Goal: Information Seeking & Learning: Check status

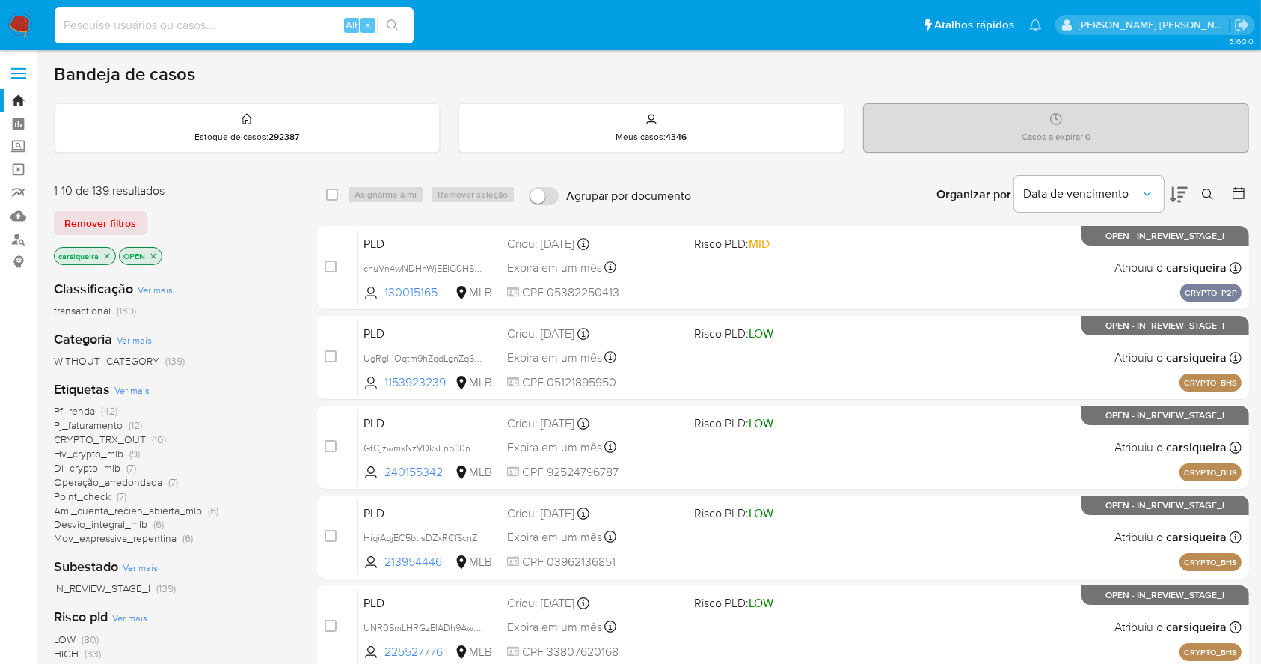
click at [192, 33] on input at bounding box center [234, 25] width 359 height 19
paste input "ELeTPCuS4h2cDiEQLjxLNpNW"
type input "ELeTPCuS4h2cDiEQLjxLNpNW"
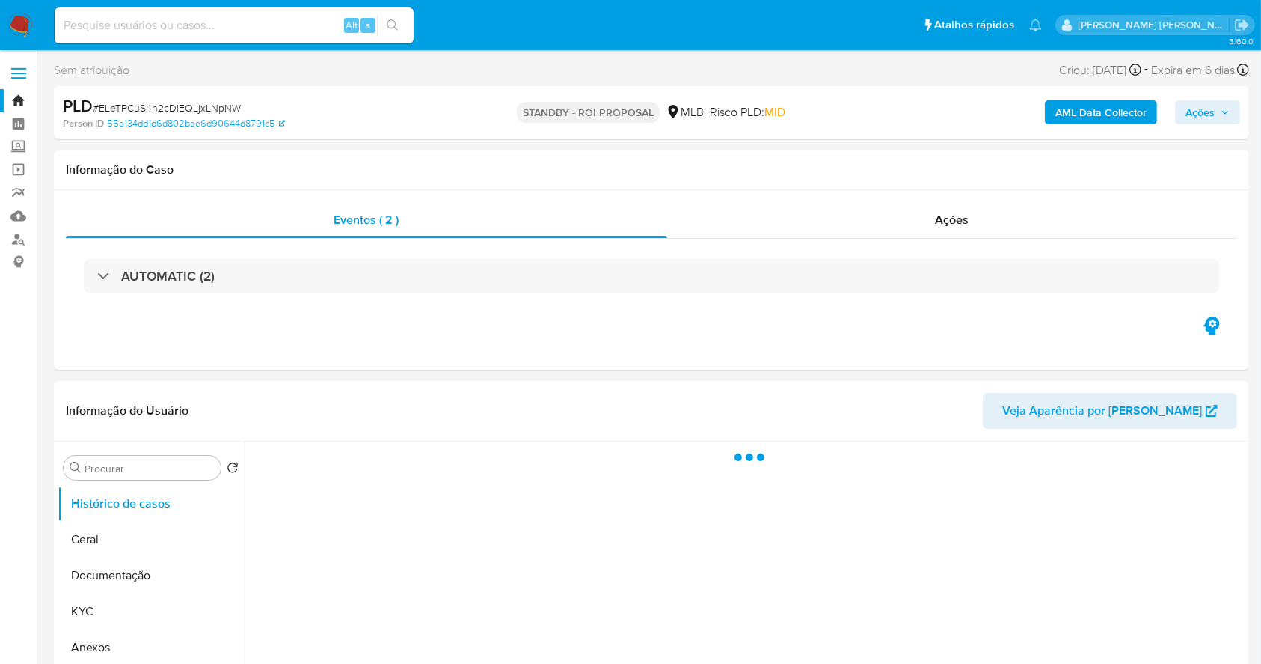
select select "10"
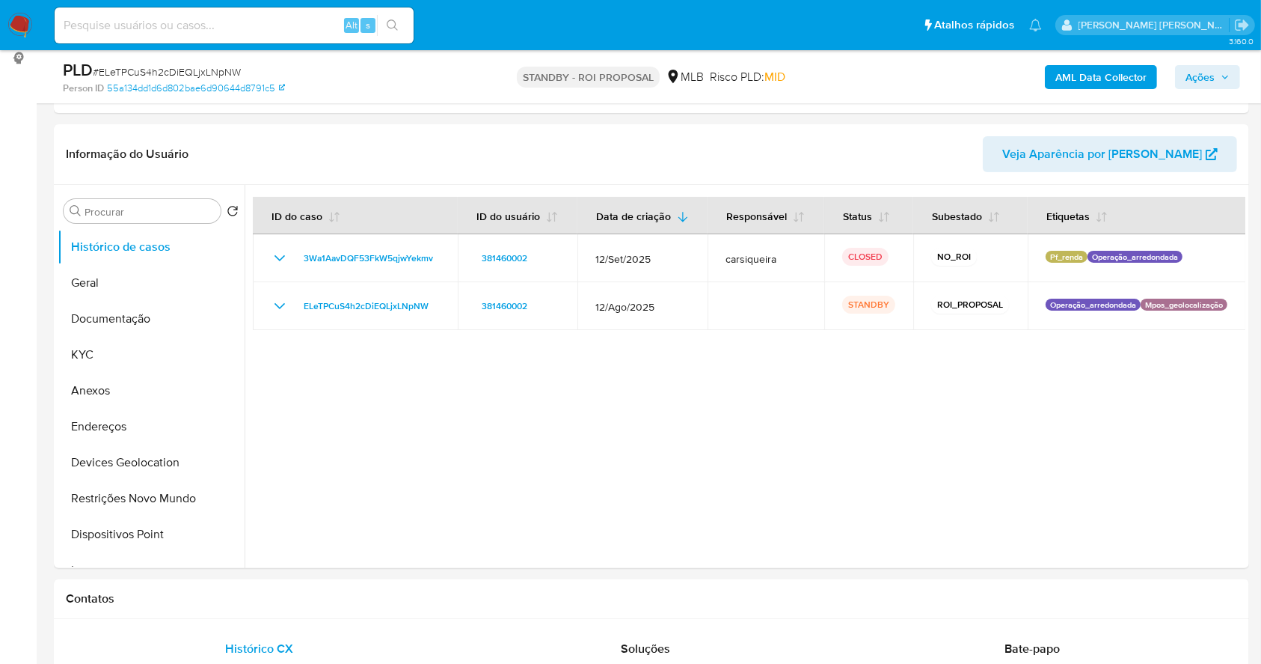
scroll to position [199, 0]
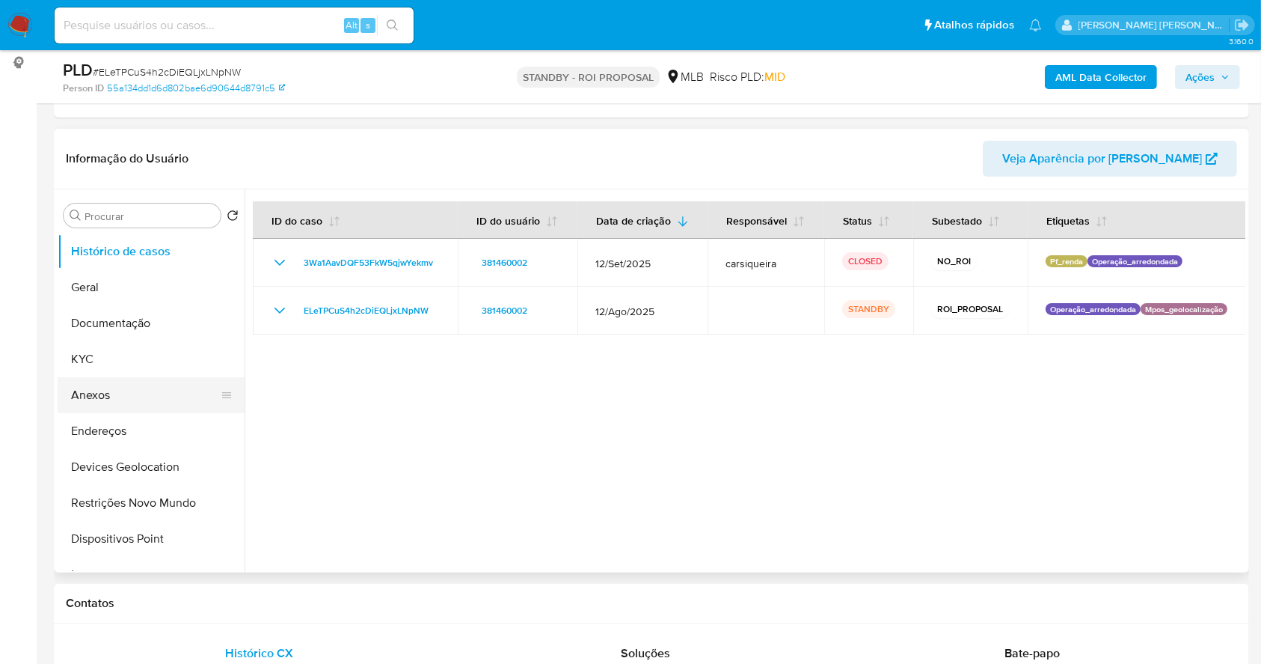
click at [114, 385] on button "Anexos" at bounding box center [145, 395] width 175 height 36
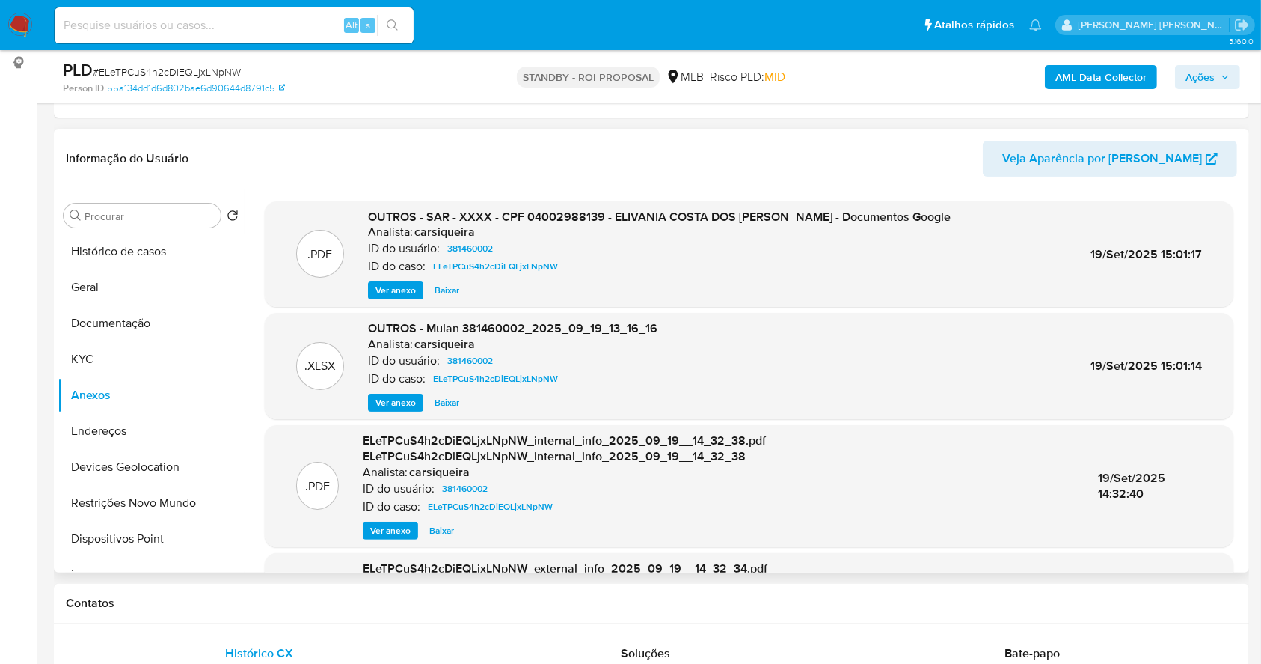
click at [377, 293] on span "Ver anexo" at bounding box center [396, 290] width 40 height 15
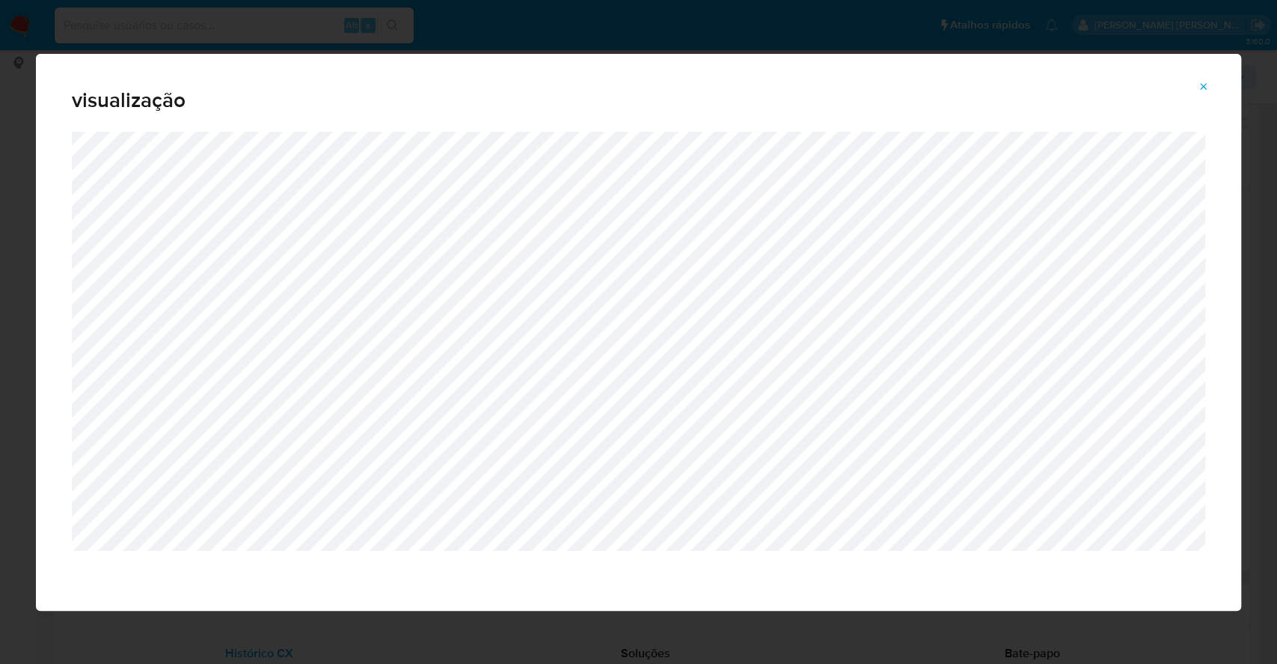
click at [1206, 83] on icon "Attachment preview" at bounding box center [1204, 86] width 7 height 7
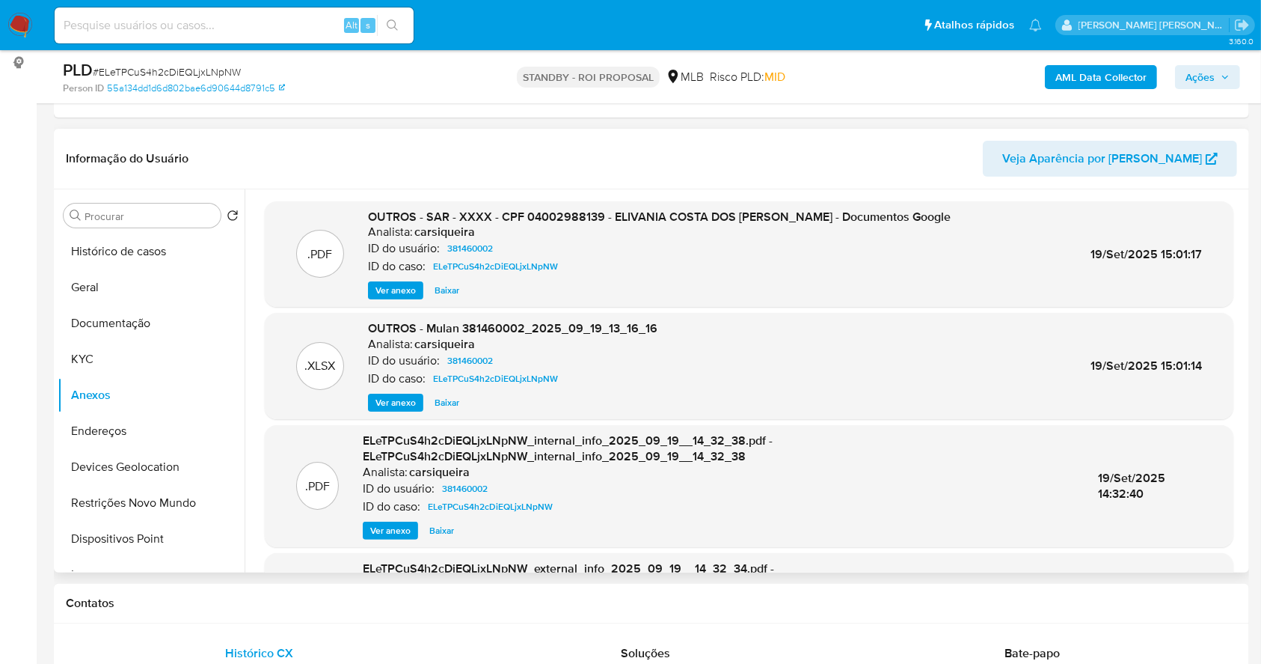
click at [28, 19] on img at bounding box center [19, 25] width 25 height 25
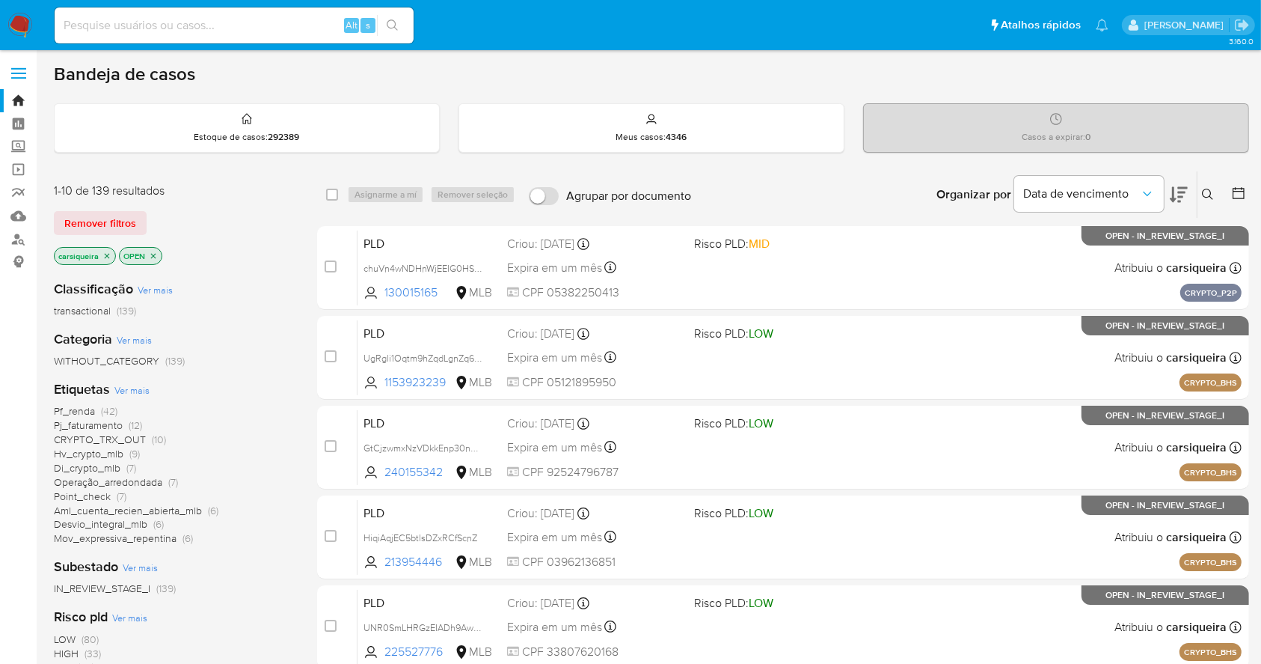
click at [291, 490] on div "Pf_renda (42) Pj_faturamento (12) CRYPTO_TRX_OUT (10) Hv_crypto_mlb (9) Di_cryp…" at bounding box center [173, 474] width 239 height 141
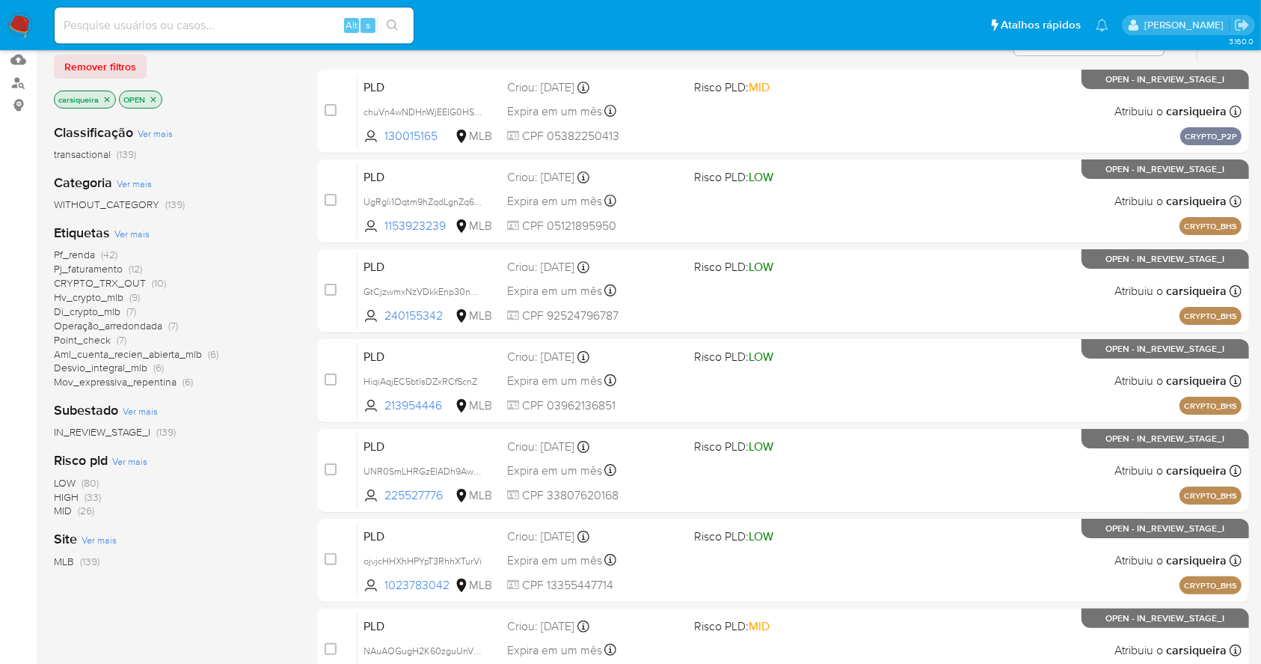
scroll to position [91, 0]
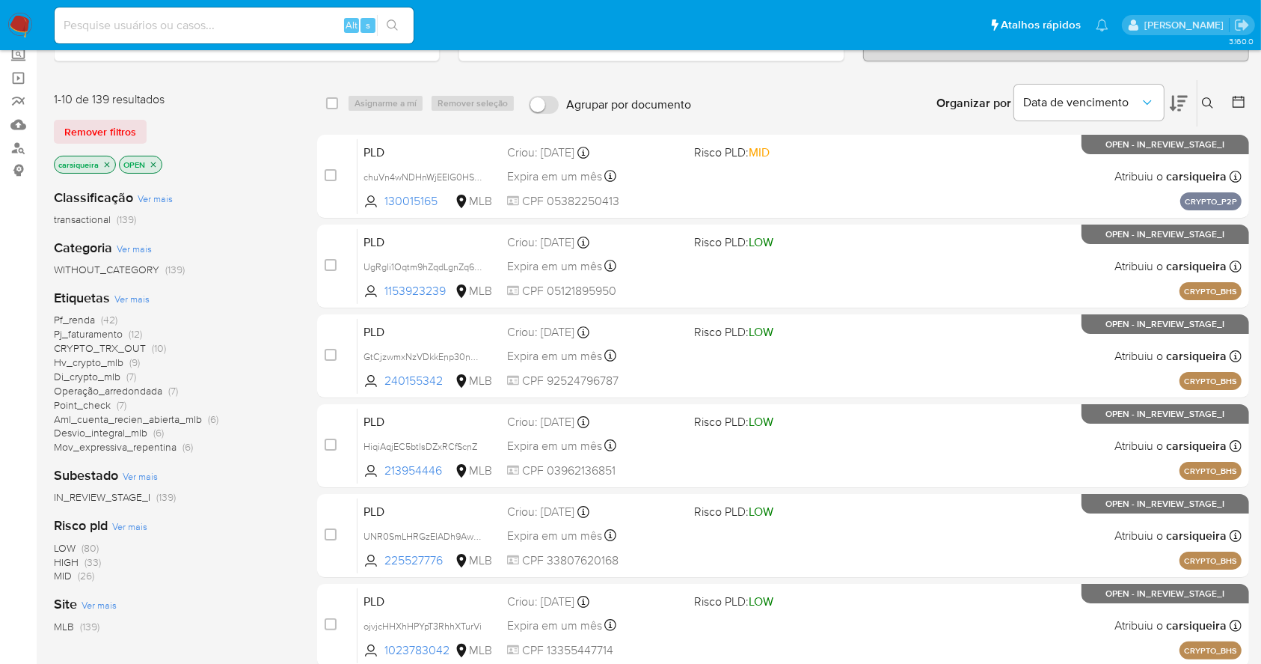
click at [291, 490] on div "IN_REVIEW_STAGE_I (139)" at bounding box center [173, 497] width 239 height 14
click at [254, 340] on div "Pf_renda (42) Pj_faturamento (12) CRYPTO_TRX_OUT (10) Hv_crypto_mlb (9) Di_cryp…" at bounding box center [173, 383] width 239 height 141
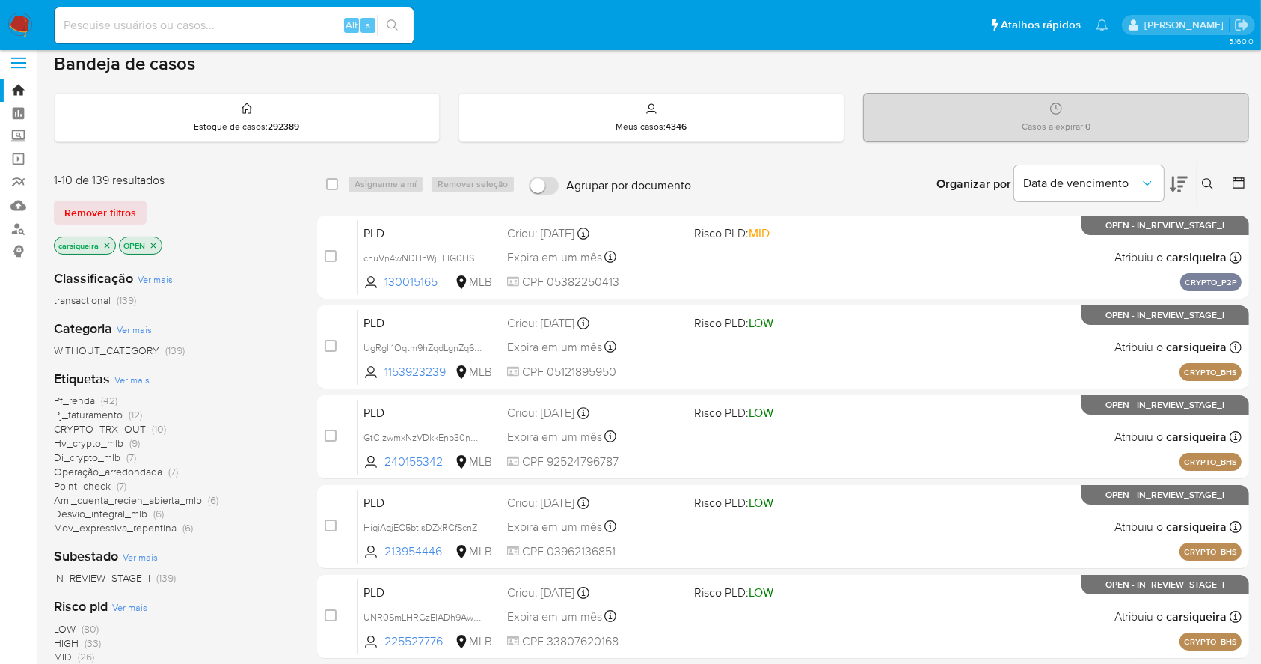
scroll to position [0, 0]
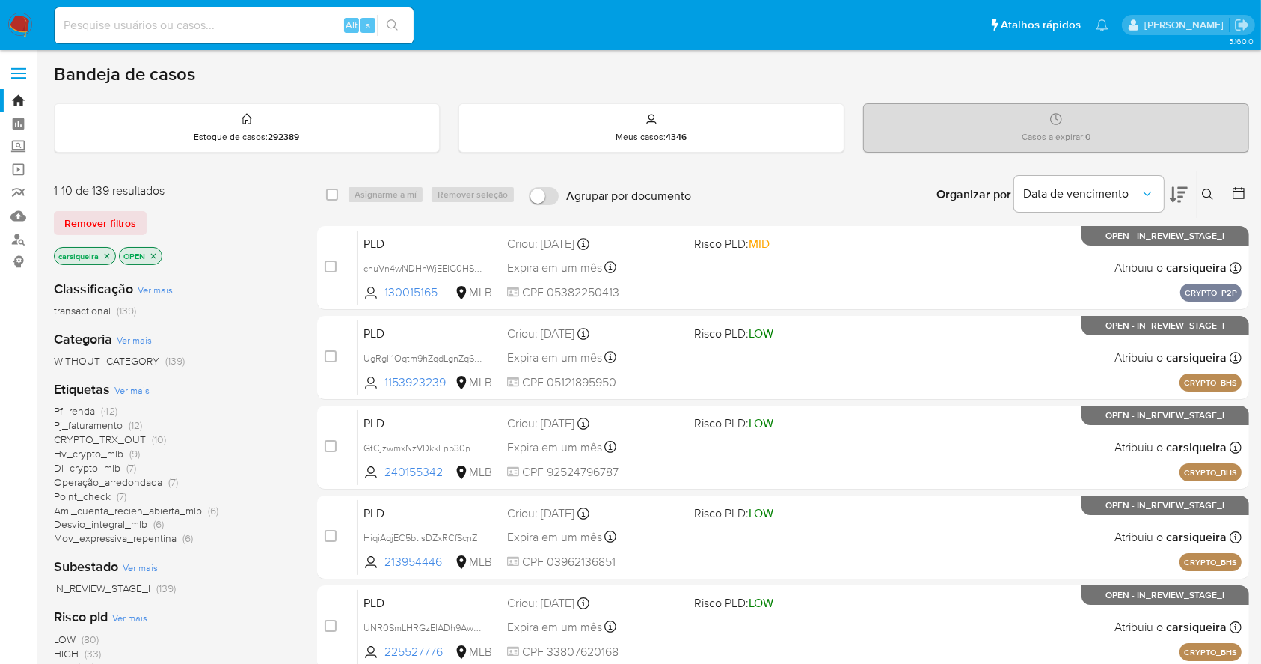
click at [100, 405] on span "Pf_renda (42)" at bounding box center [86, 411] width 64 height 14
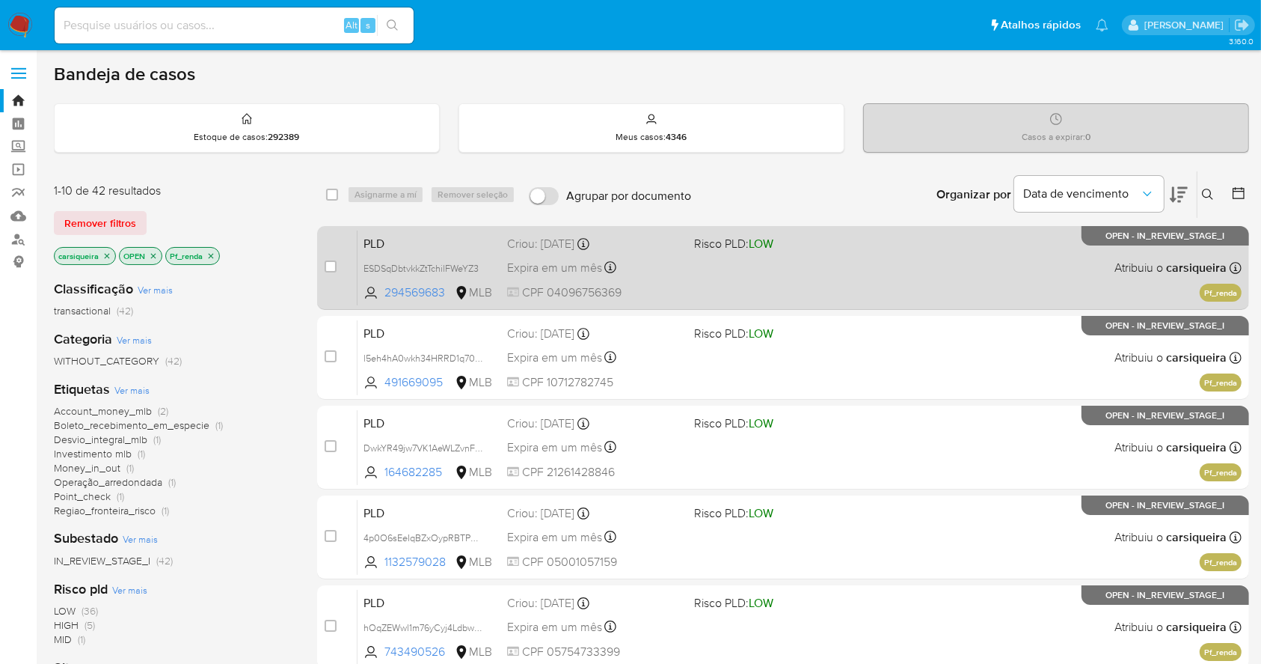
click at [517, 244] on div "Criou: 12/09/2025 Criou: 12/09/2025 00:37:57" at bounding box center [594, 244] width 174 height 16
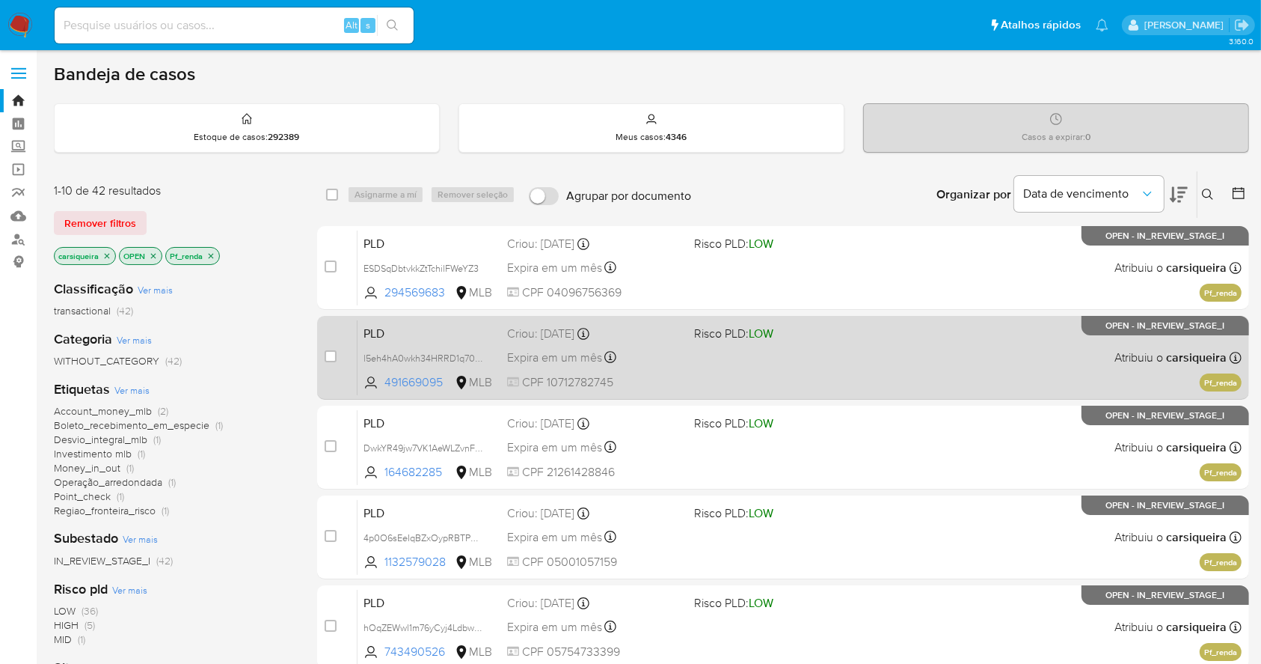
click at [760, 329] on span "LOW" at bounding box center [761, 333] width 25 height 17
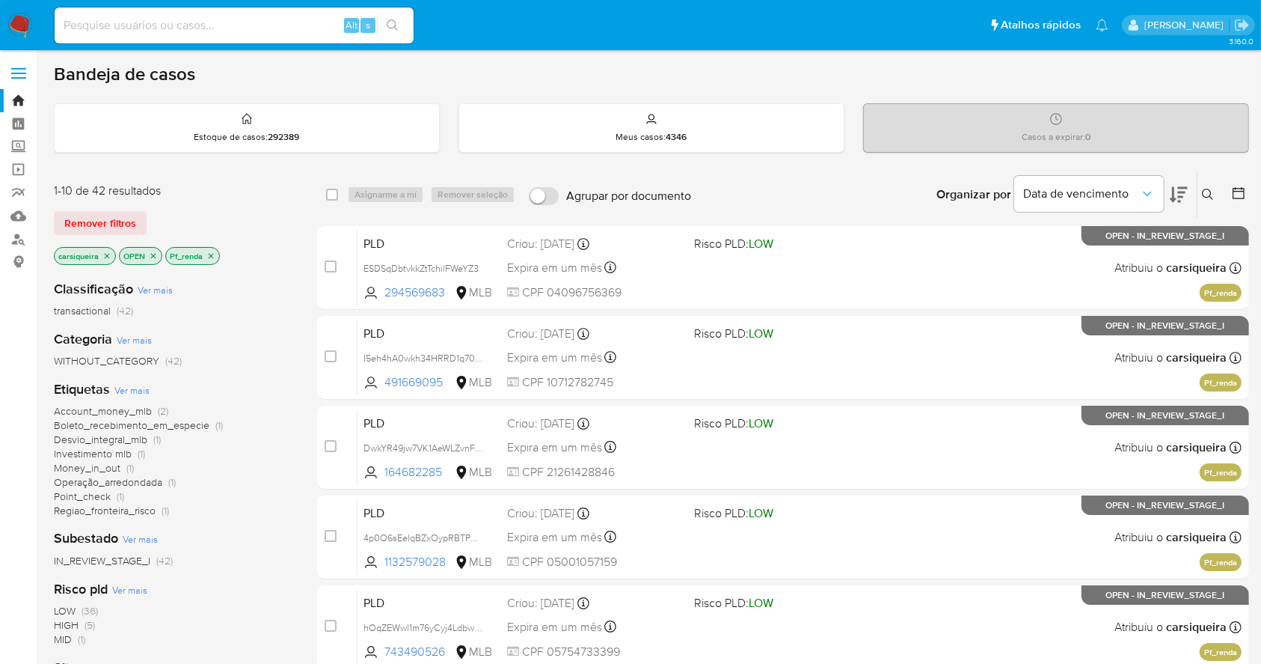
click at [24, 29] on img at bounding box center [19, 25] width 25 height 25
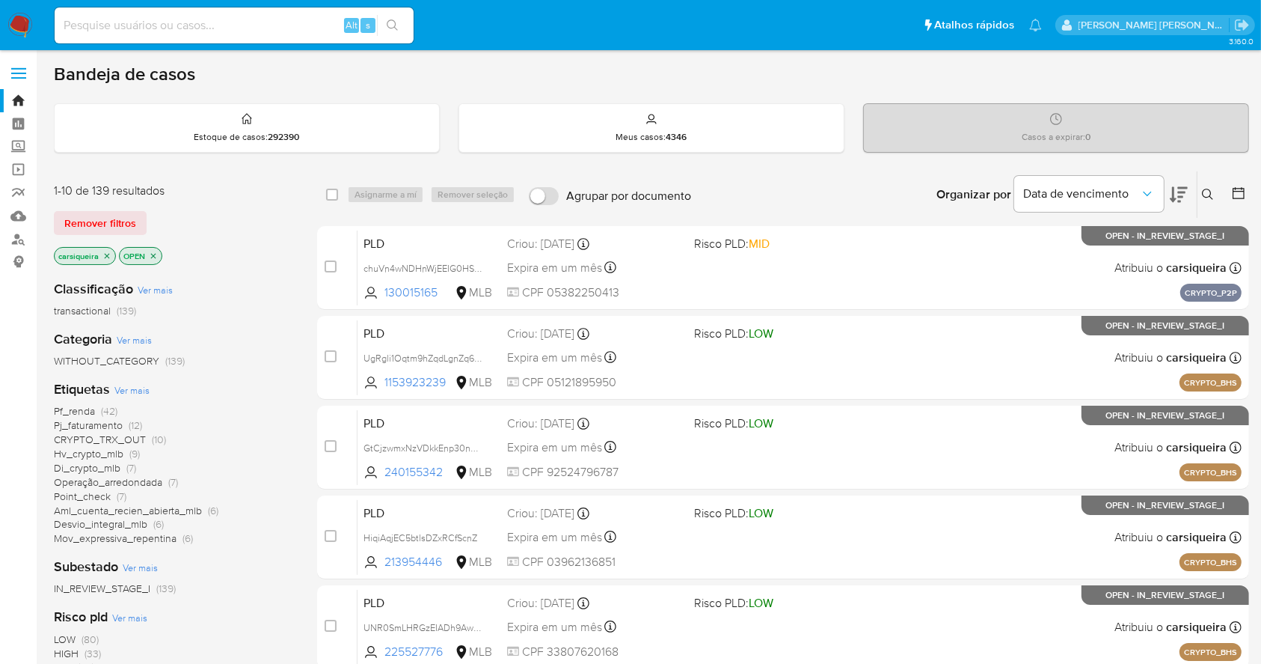
click at [102, 253] on icon "close-filter" at bounding box center [106, 255] width 9 height 9
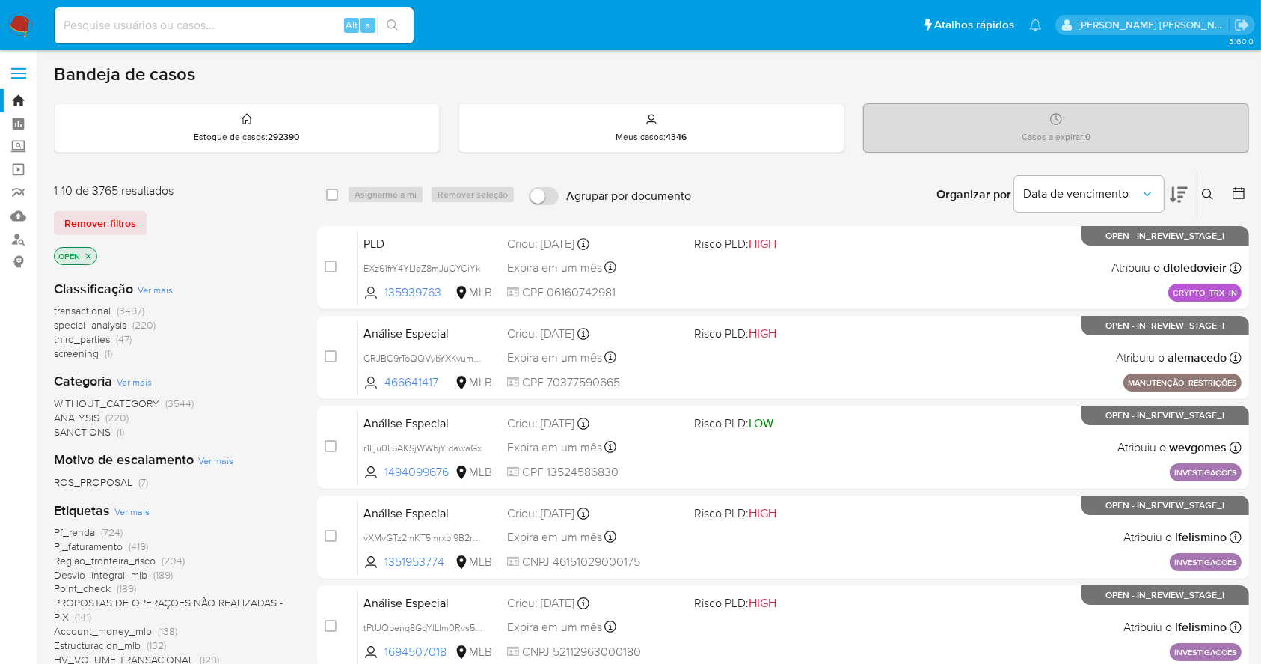
click at [281, 539] on div "Pf_renda (724) Pj_faturamento (419) Regiao_fronteira_risco (204) Desvio_integra…" at bounding box center [173, 603] width 239 height 156
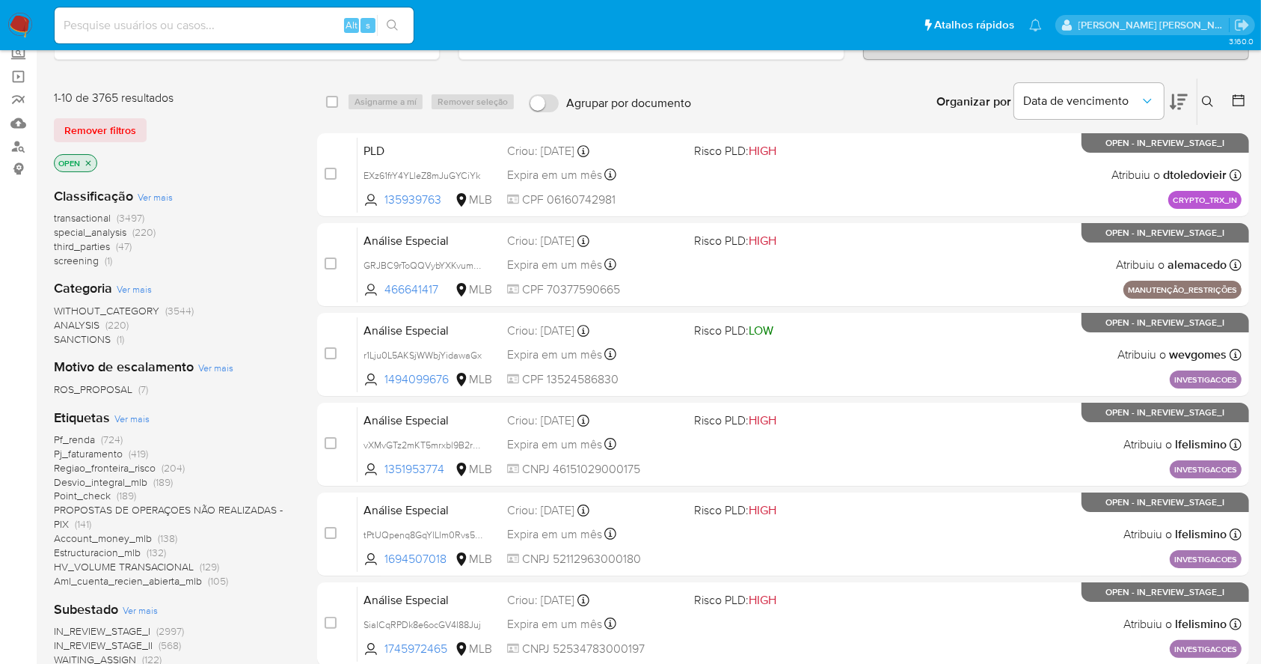
scroll to position [279, 0]
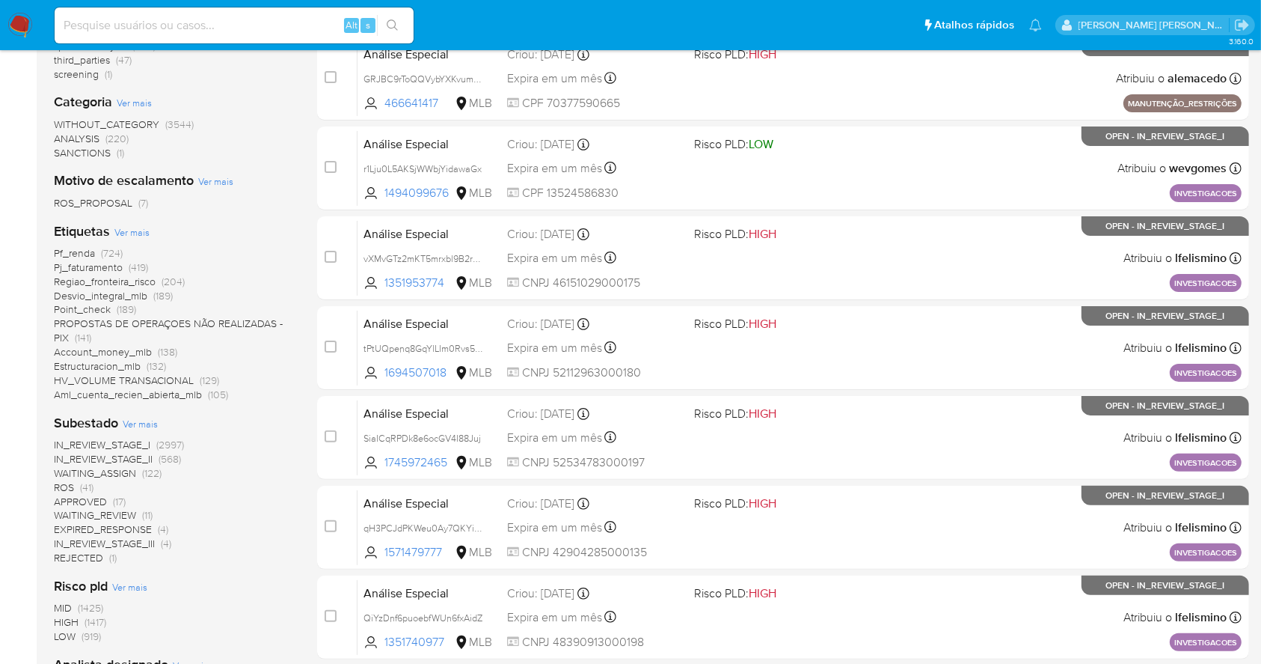
click at [296, 607] on div "1-10 de 3765 resultados Remover filtros OPEN Classificação Ver mais transaction…" at bounding box center [652, 417] width 1196 height 1051
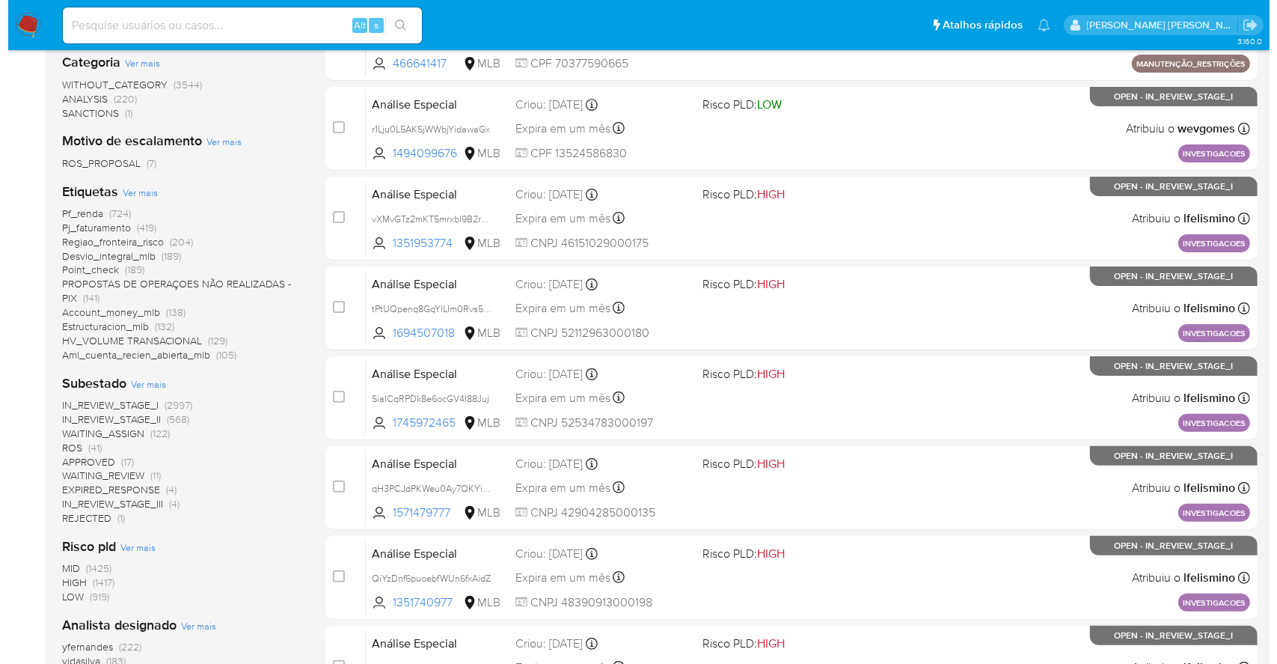
scroll to position [479, 0]
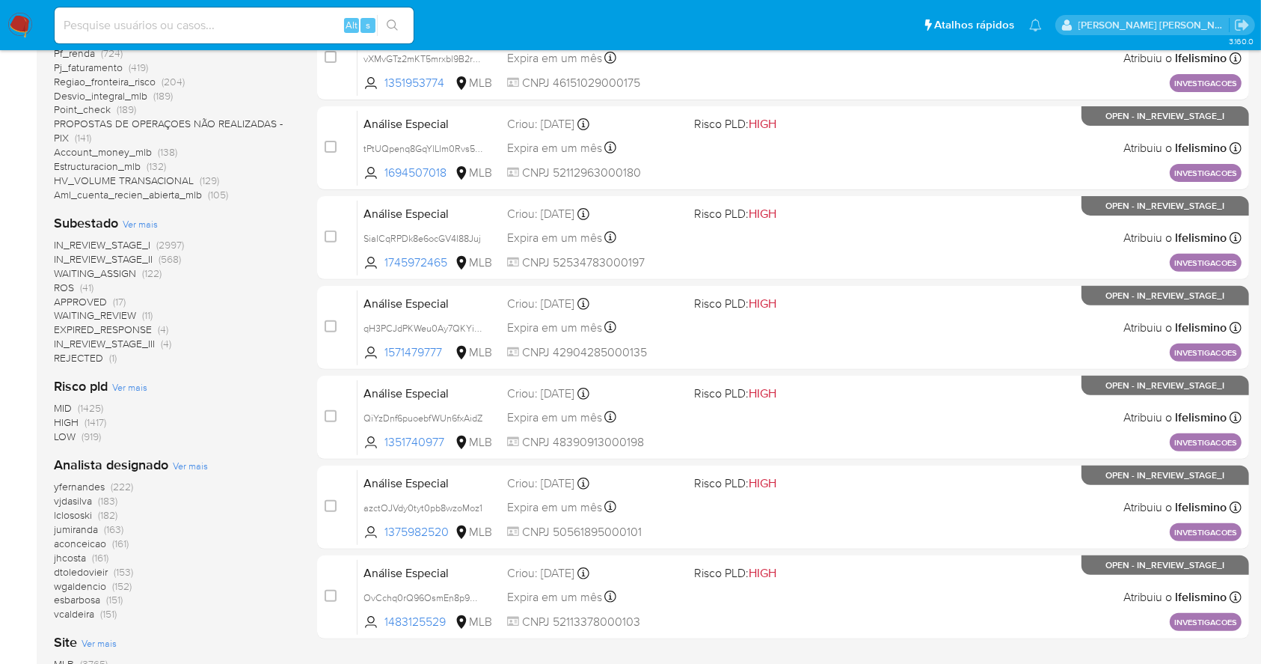
click at [200, 470] on span "Ver mais" at bounding box center [190, 465] width 35 height 13
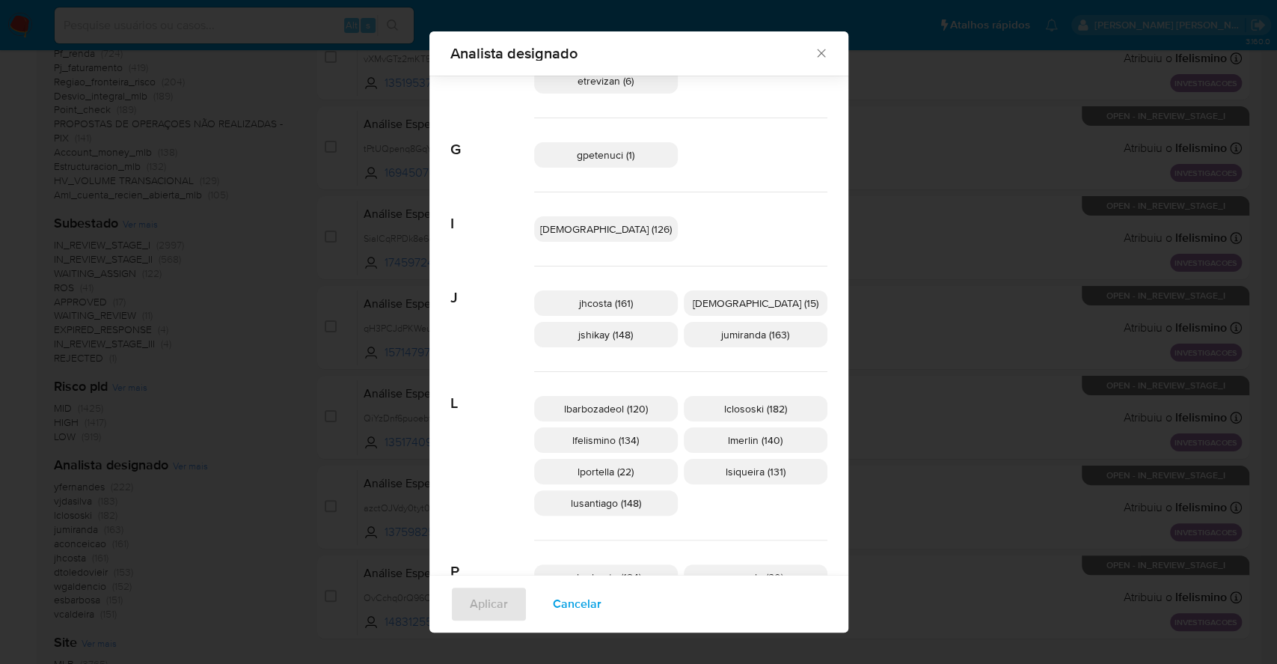
scroll to position [355, 0]
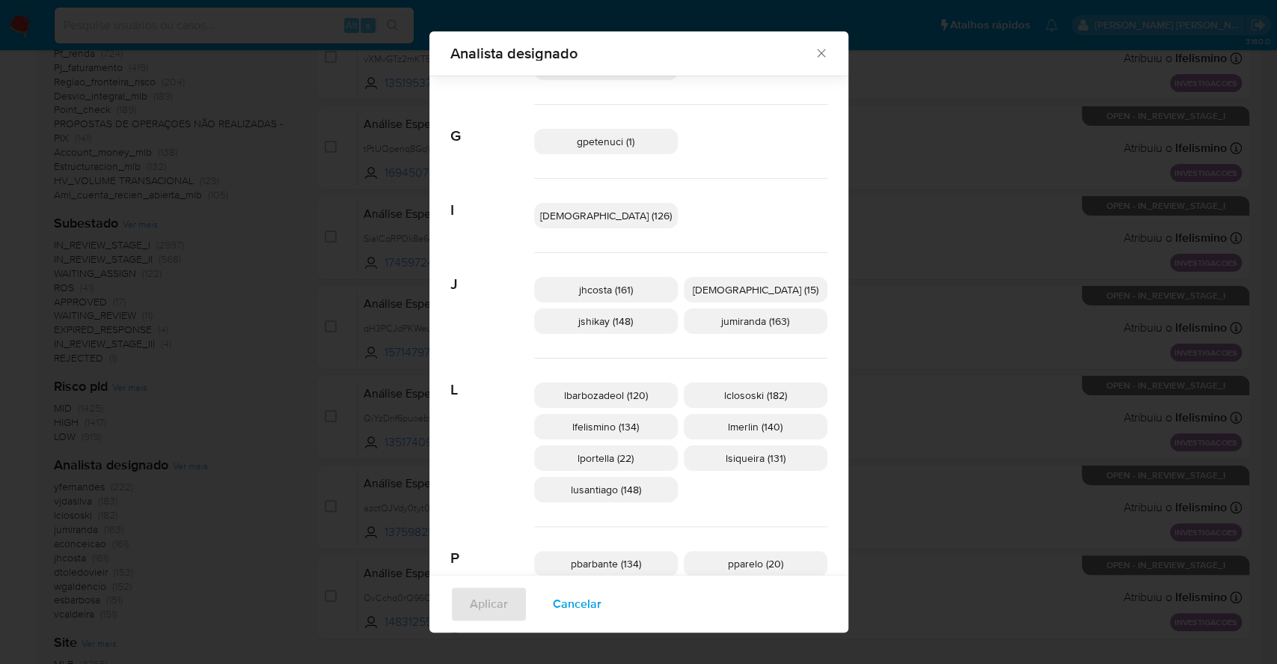
click at [605, 495] on p "lusantiago (148)" at bounding box center [606, 489] width 144 height 25
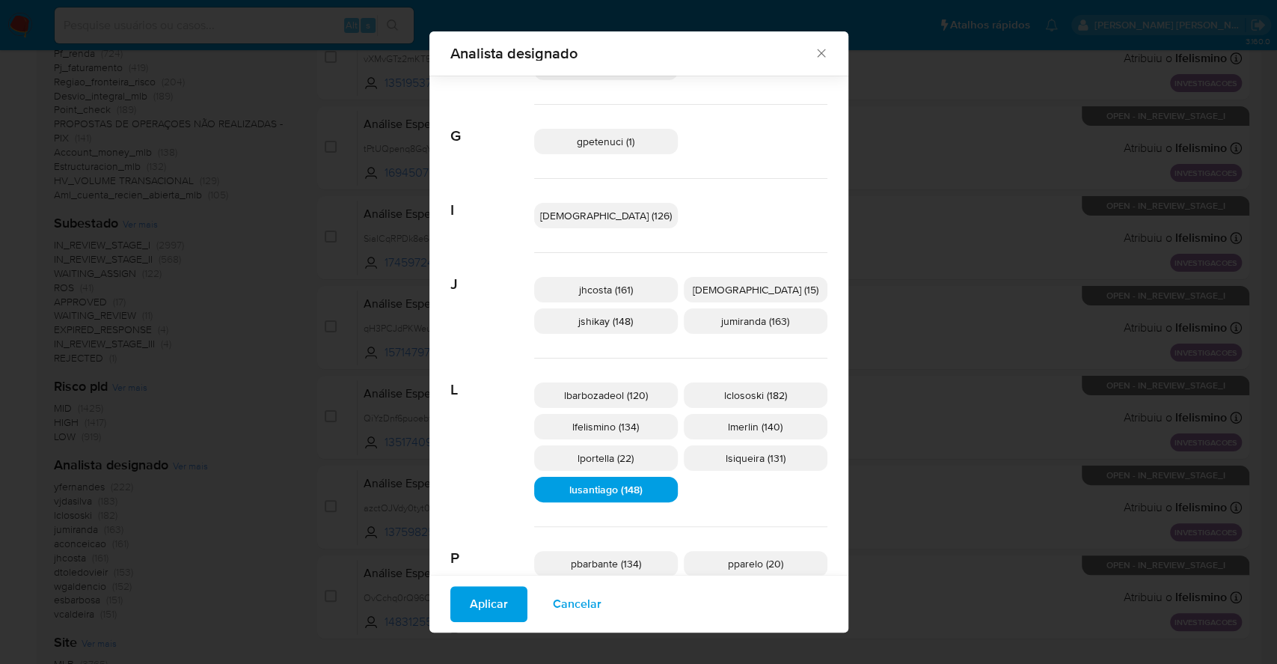
click at [508, 611] on span "Aplicar" at bounding box center [489, 603] width 38 height 33
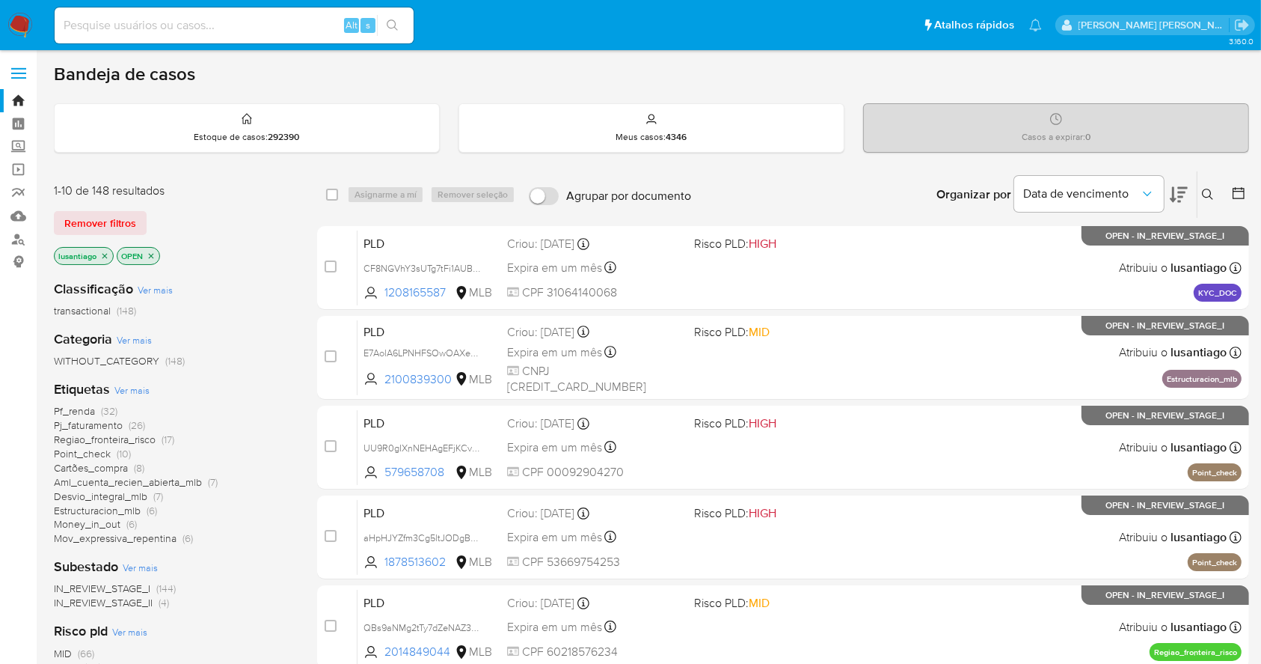
click at [1179, 193] on icon at bounding box center [1179, 195] width 18 height 18
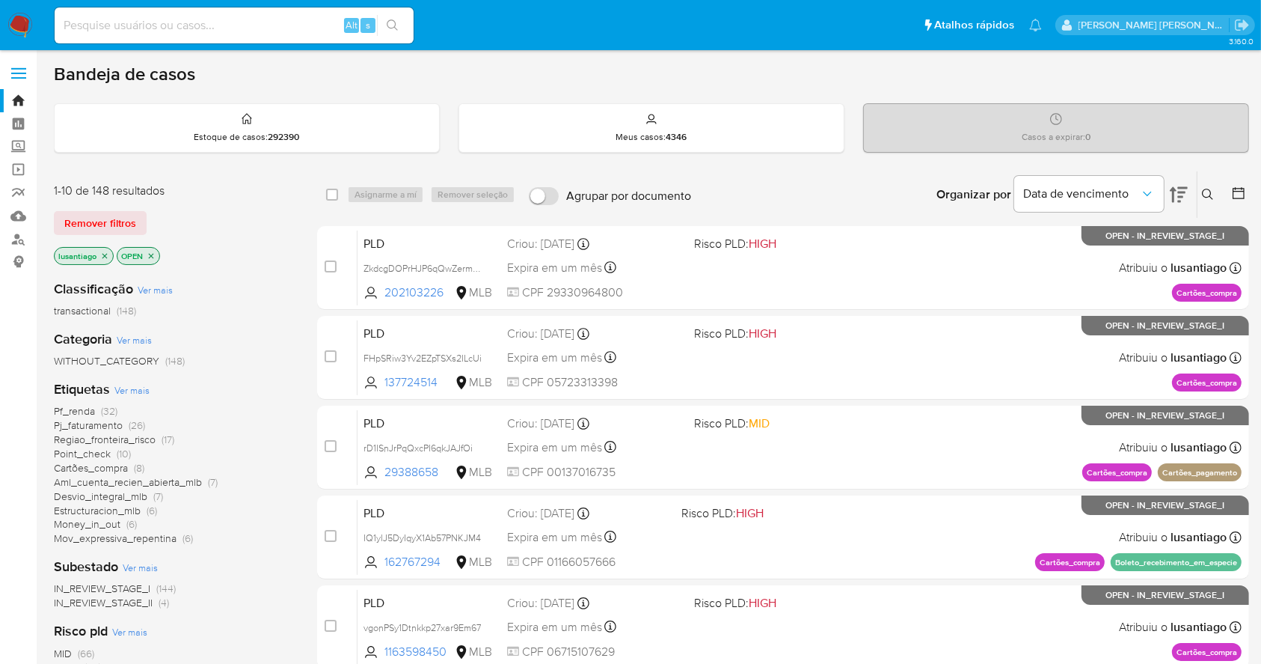
click at [1179, 193] on icon at bounding box center [1179, 195] width 18 height 18
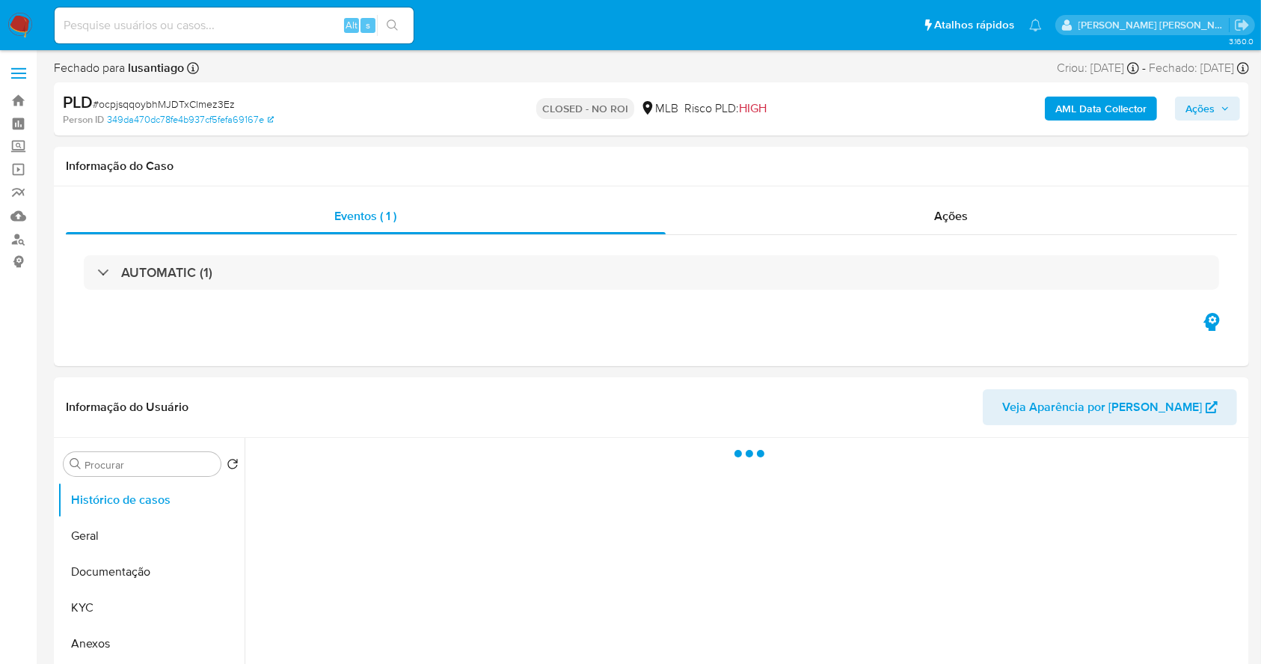
select select "10"
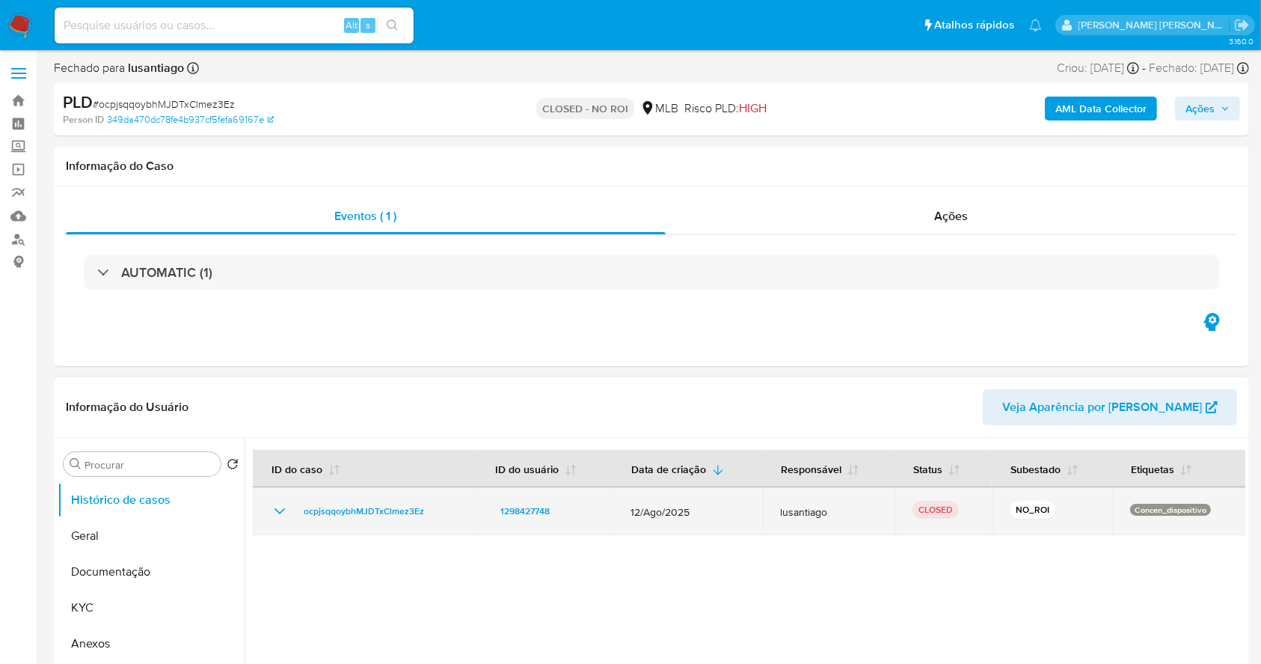
click at [287, 504] on icon "Mostrar/Ocultar" at bounding box center [280, 511] width 18 height 18
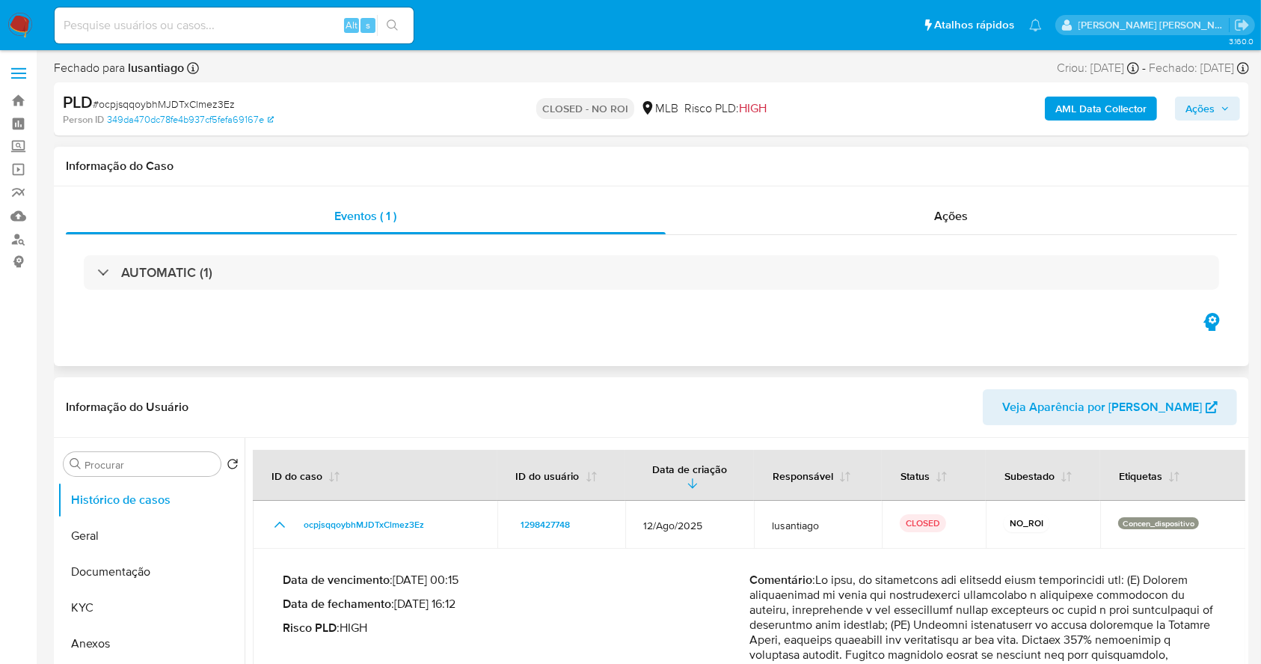
click at [373, 338] on div "Eventos ( 1 ) Ações AUTOMATIC (1)" at bounding box center [652, 276] width 1196 height 180
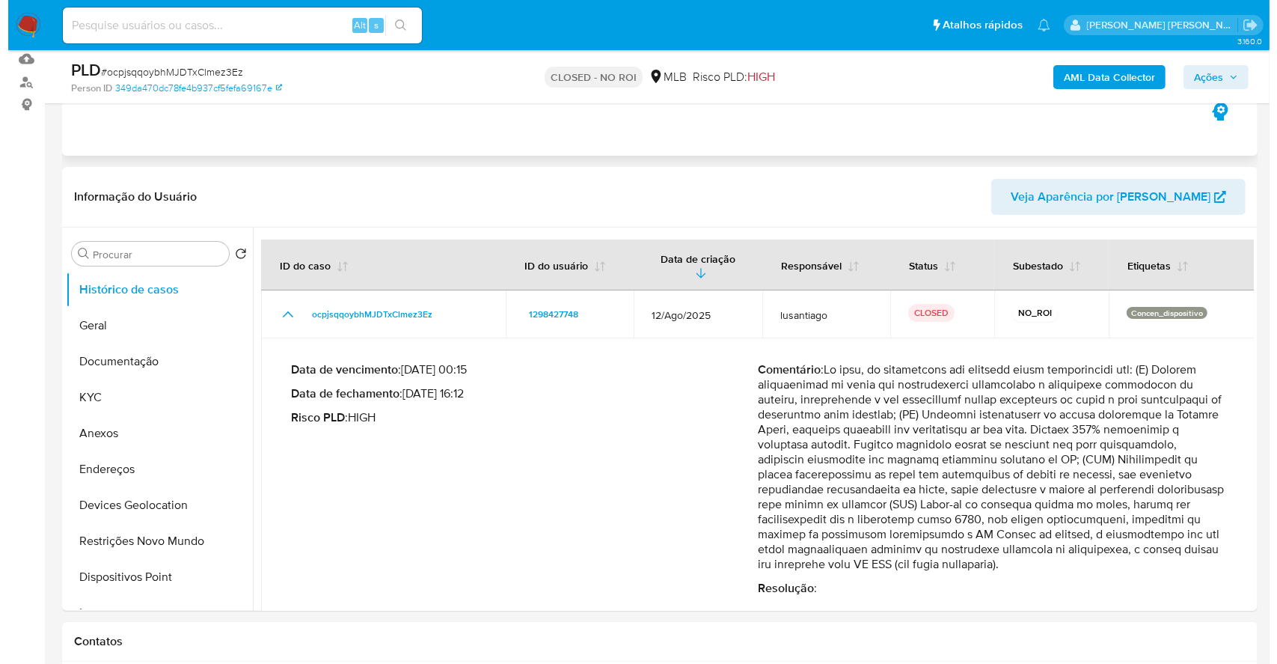
scroll to position [159, 0]
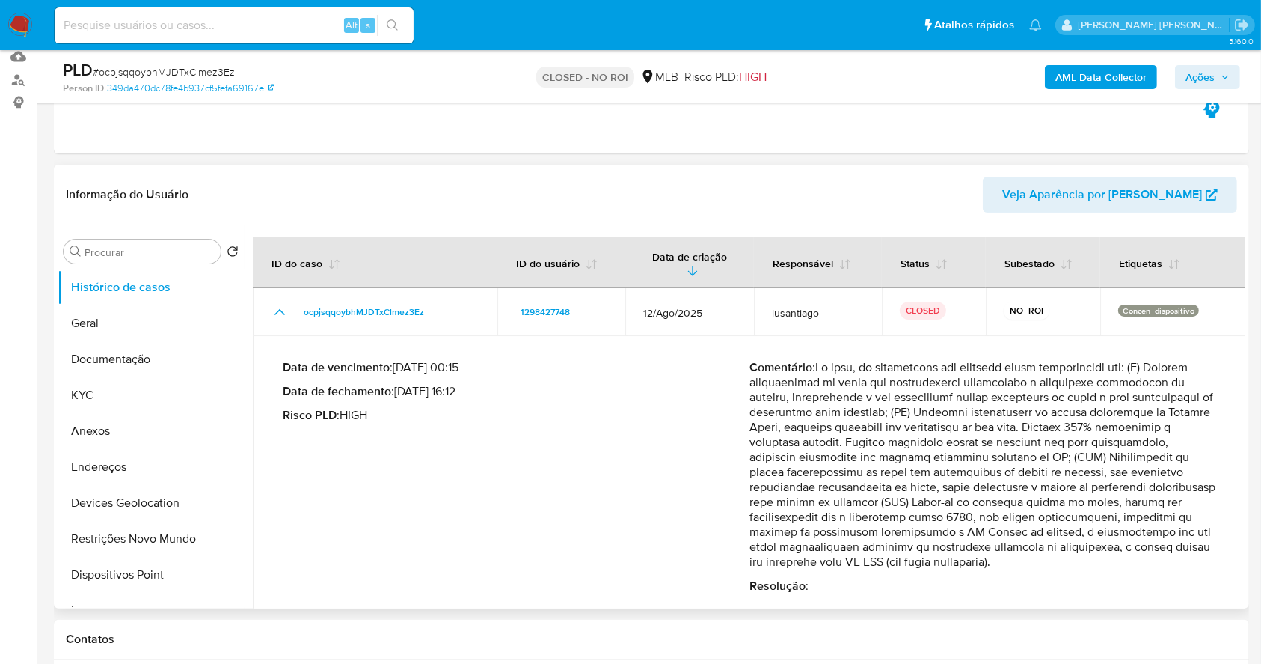
drag, startPoint x: 848, startPoint y: 412, endPoint x: 1061, endPoint y: 516, distance: 237.2
click at [1061, 516] on p "Comentário :" at bounding box center [983, 464] width 467 height 209
click at [897, 443] on p "Comentário :" at bounding box center [983, 464] width 467 height 209
click at [100, 414] on button "Anexos" at bounding box center [145, 431] width 175 height 36
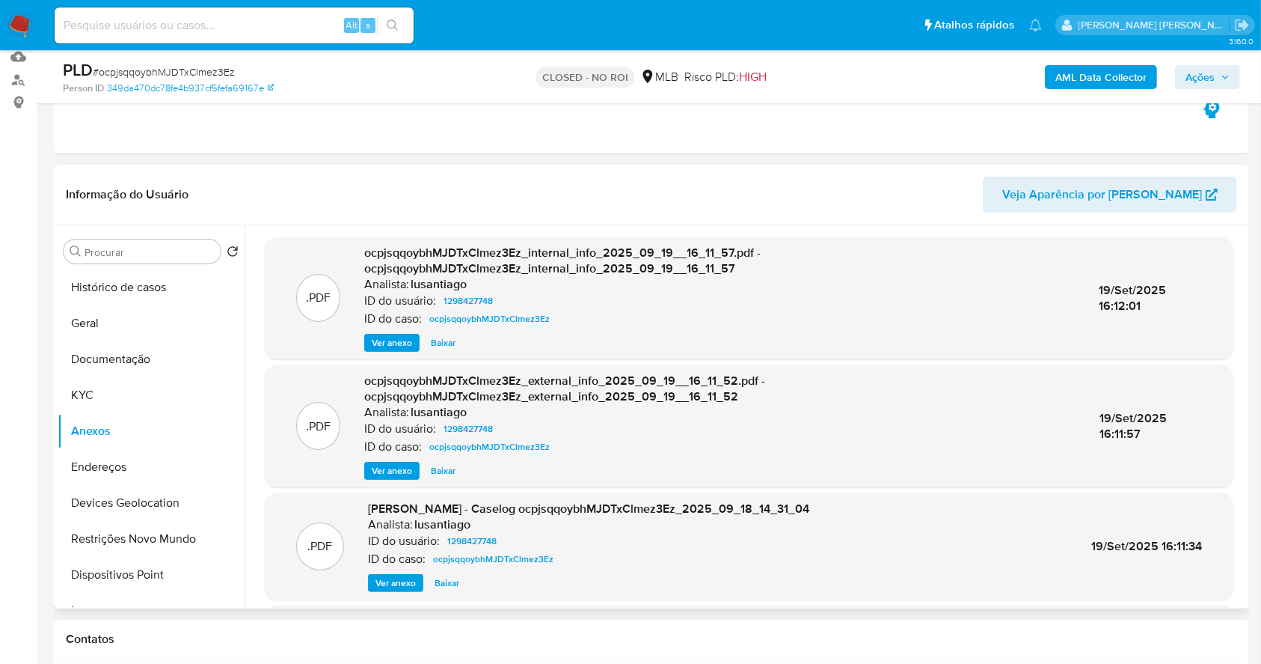
click at [389, 579] on span "Ver anexo" at bounding box center [396, 582] width 40 height 15
